Goal: Task Accomplishment & Management: Manage account settings

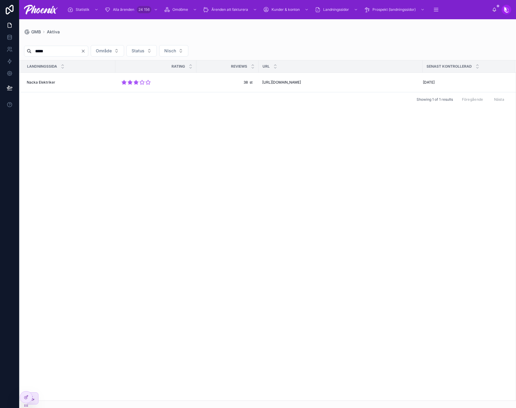
drag, startPoint x: 0, startPoint y: 0, endPoint x: 291, endPoint y: 160, distance: 332.6
click at [291, 160] on div "Landningssida rating reviews URL Senast kontrollerad Nacka Elektriker Nacka Ele…" at bounding box center [268, 230] width 496 height 340
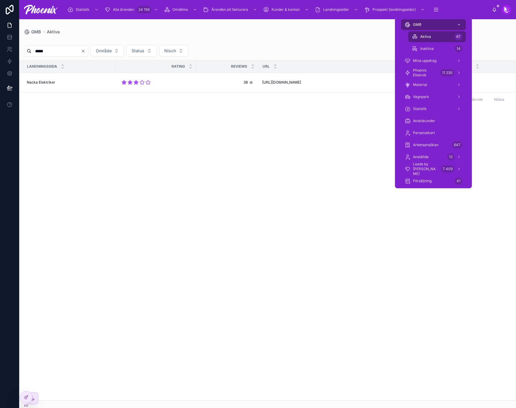
click at [434, 39] on div "Aktiva 67" at bounding box center [437, 37] width 50 height 10
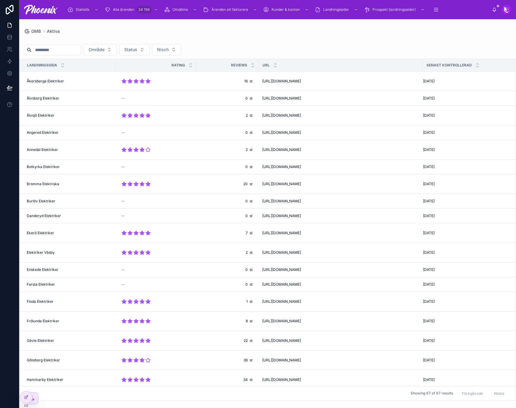
click at [77, 50] on input "*****" at bounding box center [56, 50] width 49 height 8
type input "********"
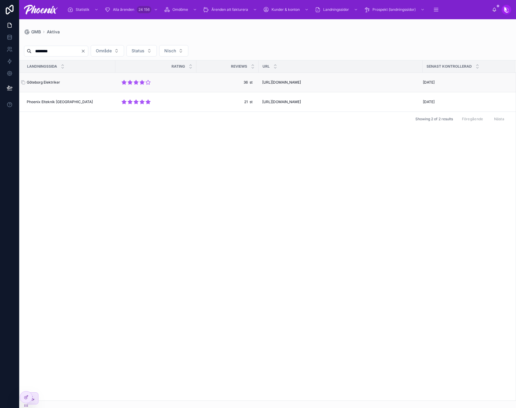
click at [53, 81] on span "Göteborg Elektriker" at bounding box center [43, 82] width 33 height 5
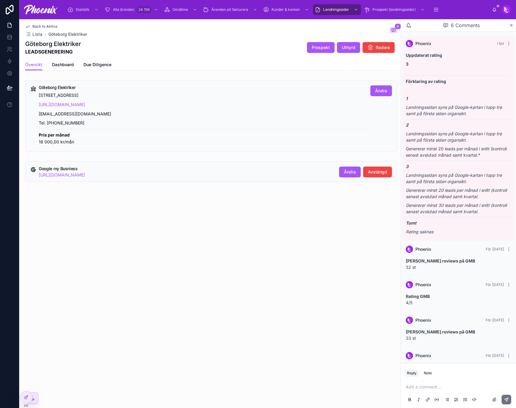
scroll to position [60, 0]
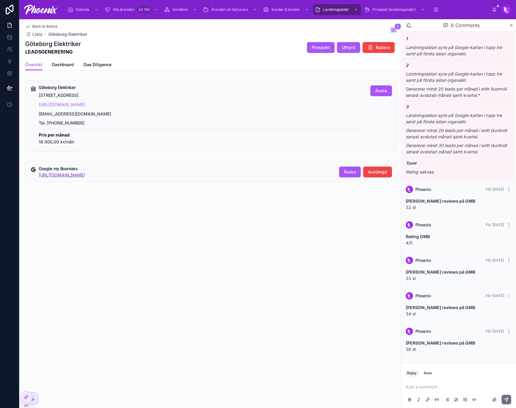
click at [85, 175] on link "[URL][DOMAIN_NAME]" at bounding box center [62, 174] width 46 height 5
click at [380, 170] on span "Avstängd" at bounding box center [377, 172] width 19 height 6
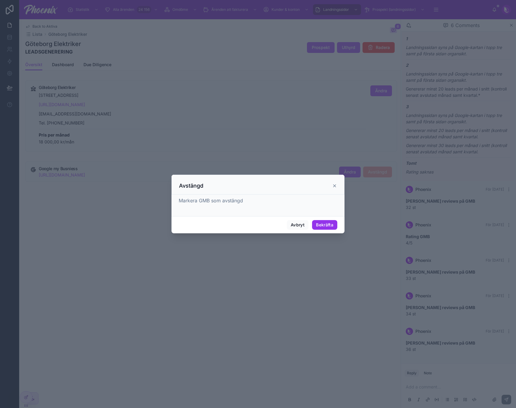
click at [328, 225] on button "Bekräfta" at bounding box center [324, 225] width 25 height 10
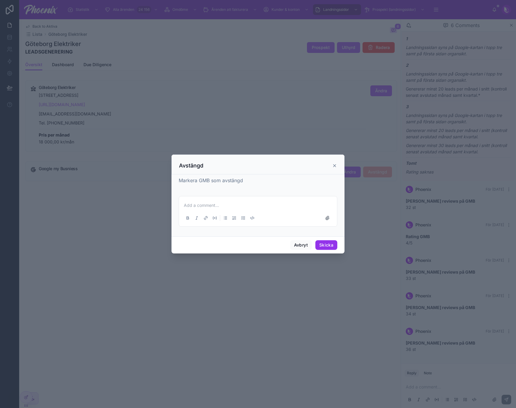
click at [325, 242] on button "Skicka" at bounding box center [326, 245] width 22 height 10
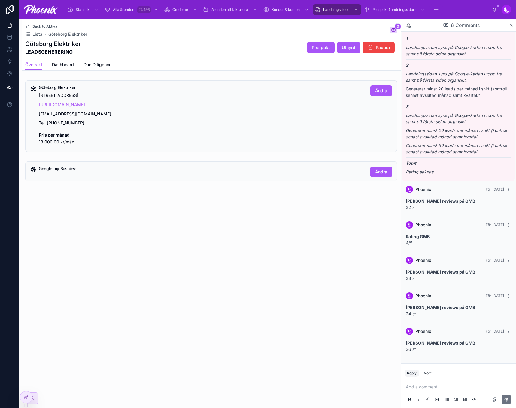
click at [334, 184] on div "Back to Aktiva Lista Göteborg Elektriker 6 [GEOGRAPHIC_DATA] Elektriker LEADSGE…" at bounding box center [211, 120] width 379 height 203
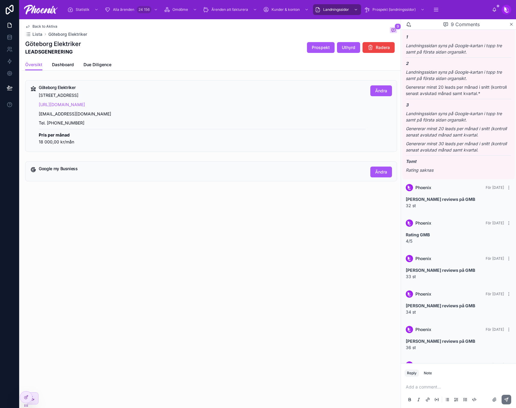
click at [161, 102] on p "[URL][DOMAIN_NAME]" at bounding box center [202, 104] width 327 height 7
click at [50, 87] on h5 "Göteborg Elektriker" at bounding box center [202, 87] width 327 height 4
drag, startPoint x: 50, startPoint y: 87, endPoint x: 386, endPoint y: 111, distance: 337.3
click at [64, 89] on h5 "Göteborg Elektriker" at bounding box center [202, 87] width 327 height 4
copy h5 "Göteborg Elektriker"
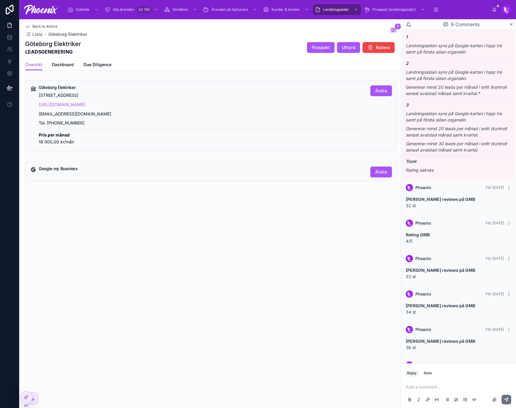
click at [65, 94] on p "[STREET_ADDRESS]" at bounding box center [202, 95] width 327 height 7
drag, startPoint x: 65, startPoint y: 94, endPoint x: 234, endPoint y: 87, distance: 169.3
click at [93, 97] on p "[STREET_ADDRESS]" at bounding box center [202, 95] width 327 height 7
copy p "[STREET_ADDRESS]"
click at [76, 43] on h1 "Göteborg Elektriker" at bounding box center [53, 44] width 56 height 8
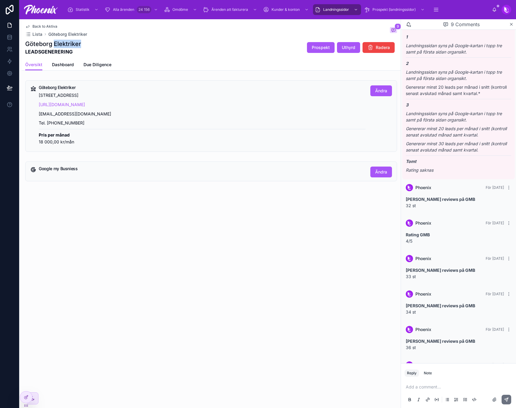
click at [76, 43] on h1 "Göteborg Elektriker" at bounding box center [53, 44] width 56 height 8
drag, startPoint x: 76, startPoint y: 43, endPoint x: 111, endPoint y: 44, distance: 34.9
click at [79, 43] on h1 "Göteborg Elektriker" at bounding box center [53, 44] width 56 height 8
copy h1 "Göteborg Elektriker"
click at [58, 95] on p "[STREET_ADDRESS]" at bounding box center [202, 95] width 327 height 7
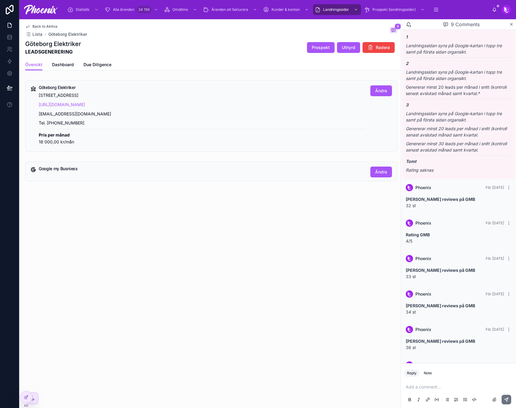
drag, startPoint x: 58, startPoint y: 95, endPoint x: 94, endPoint y: 96, distance: 36.7
click at [94, 96] on p "[STREET_ADDRESS]" at bounding box center [202, 95] width 327 height 7
copy p "[STREET_ADDRESS]"
click at [71, 111] on p "[EMAIL_ADDRESS][DOMAIN_NAME]" at bounding box center [202, 114] width 327 height 7
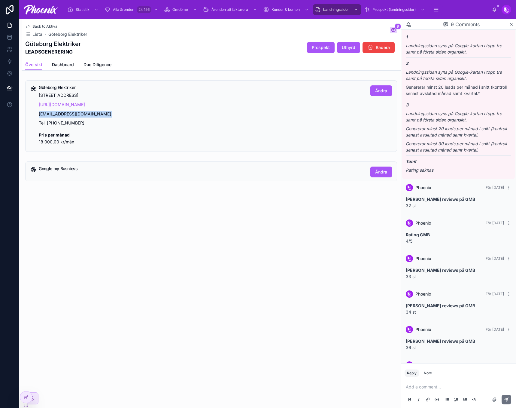
drag, startPoint x: 71, startPoint y: 111, endPoint x: 300, endPoint y: 156, distance: 233.2
click at [73, 112] on p "[EMAIL_ADDRESS][DOMAIN_NAME]" at bounding box center [202, 114] width 327 height 7
copy p "[EMAIL_ADDRESS][DOMAIN_NAME]"
drag, startPoint x: 73, startPoint y: 102, endPoint x: 191, endPoint y: 139, distance: 123.9
click at [252, 167] on h5 "Google my Busniess" at bounding box center [202, 168] width 327 height 4
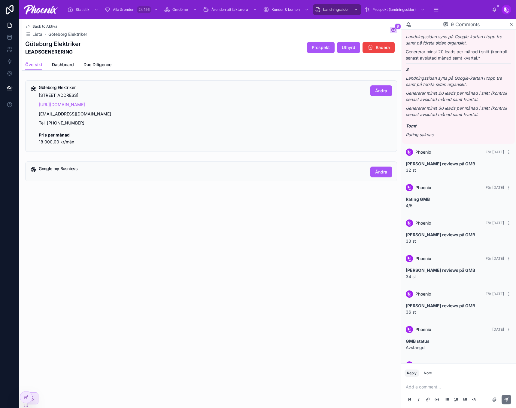
scroll to position [158, 0]
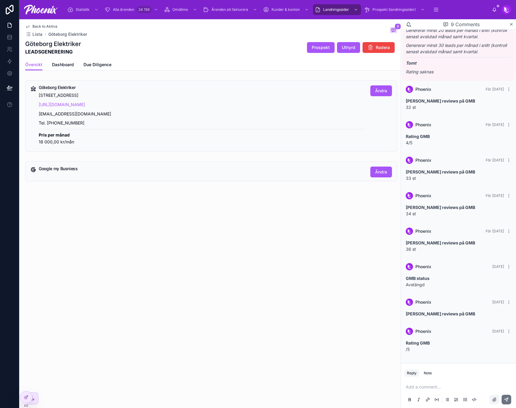
click at [494, 397] on icon at bounding box center [494, 399] width 5 height 5
click at [0, 0] on input "file" at bounding box center [0, 0] width 0 height 0
click at [418, 353] on p at bounding box center [460, 355] width 108 height 6
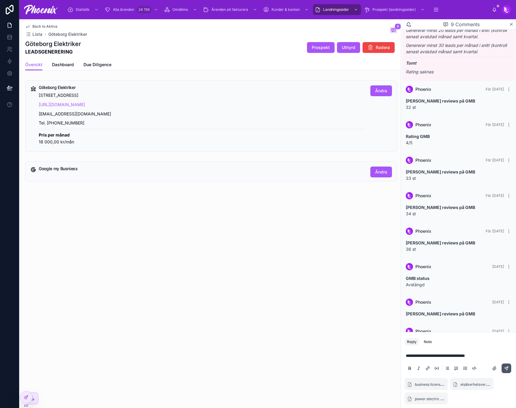
click at [503, 370] on button at bounding box center [507, 368] width 10 height 10
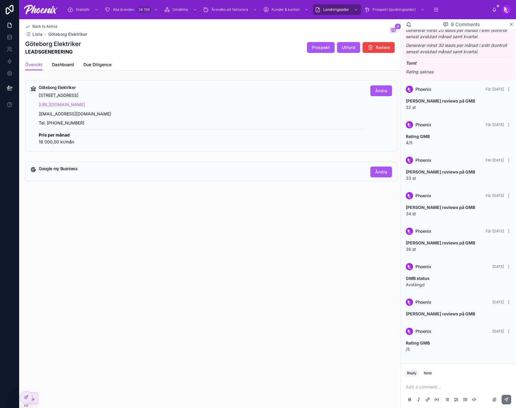
drag, startPoint x: 108, startPoint y: 95, endPoint x: 36, endPoint y: 95, distance: 72.1
click at [35, 95] on div "Göteborg Elektriker [STREET_ADDRESS] [URL][DOMAIN_NAME] [EMAIL_ADDRESS][DOMAIN_…" at bounding box center [211, 116] width 372 height 72
copy div "Göteborg Elektriker [STREET_ADDRESS]"
click at [59, 95] on p "[STREET_ADDRESS]" at bounding box center [202, 95] width 327 height 7
drag, startPoint x: 59, startPoint y: 95, endPoint x: 417, endPoint y: 238, distance: 385.8
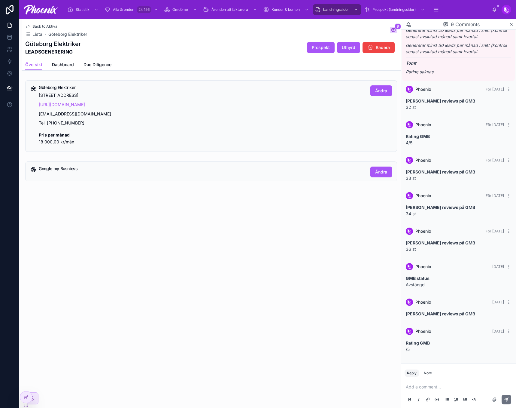
click at [106, 97] on p "[STREET_ADDRESS]" at bounding box center [202, 95] width 327 height 7
click at [374, 173] on button "Ändra" at bounding box center [381, 171] width 22 height 11
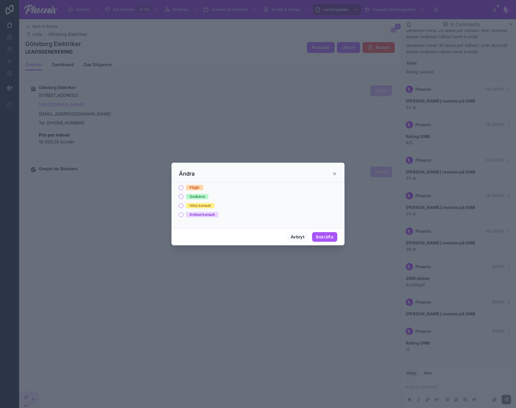
click at [196, 186] on div "Pågår" at bounding box center [195, 187] width 10 height 5
click at [184, 186] on button "Pågår" at bounding box center [181, 187] width 5 height 5
click at [327, 233] on button "Bekräfta" at bounding box center [324, 237] width 25 height 10
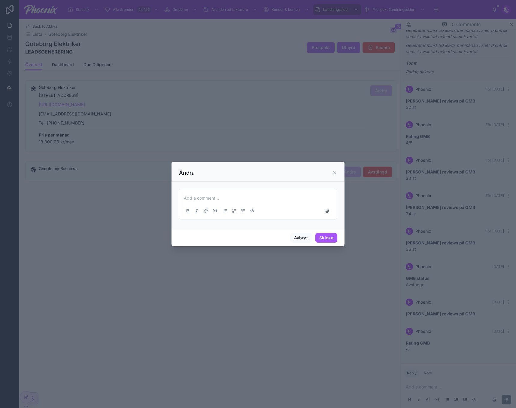
click at [334, 170] on icon at bounding box center [334, 172] width 5 height 5
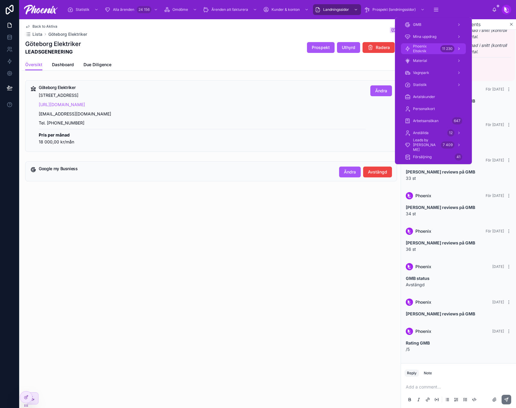
click at [430, 50] on span "Phoenix Elteknik" at bounding box center [425, 49] width 25 height 10
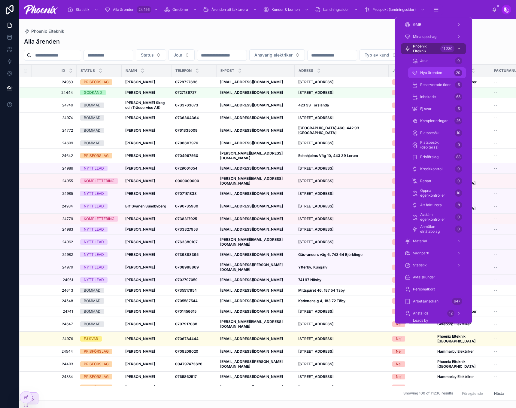
click at [440, 71] on span "Nya ärenden" at bounding box center [431, 72] width 22 height 5
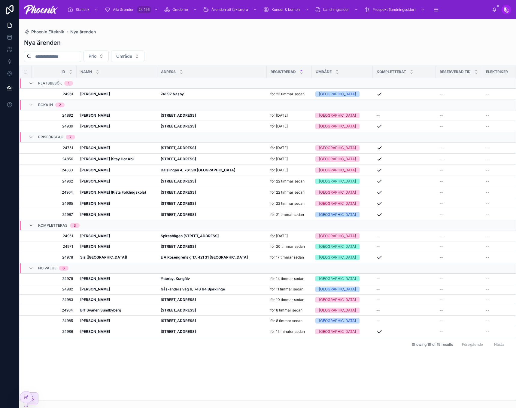
click at [367, 47] on div "Nya ärenden Prio Område Id NAMN ADRESS registrerad Område kompletterat reserver…" at bounding box center [267, 218] width 497 height 366
click at [126, 26] on span "Uppföljningslista (leads)" at bounding box center [134, 25] width 40 height 5
